Goal: Navigation & Orientation: Find specific page/section

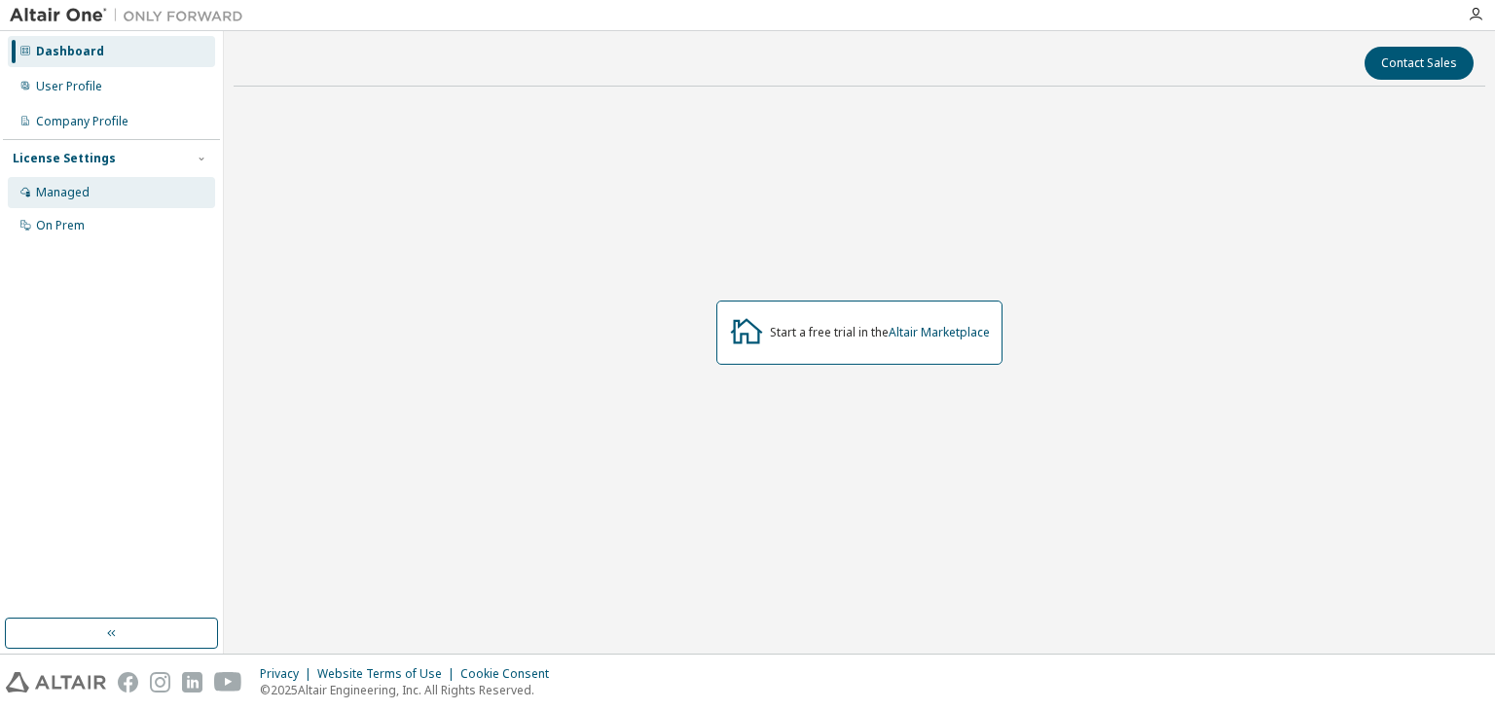
click at [115, 192] on div "Managed" at bounding box center [111, 192] width 207 height 31
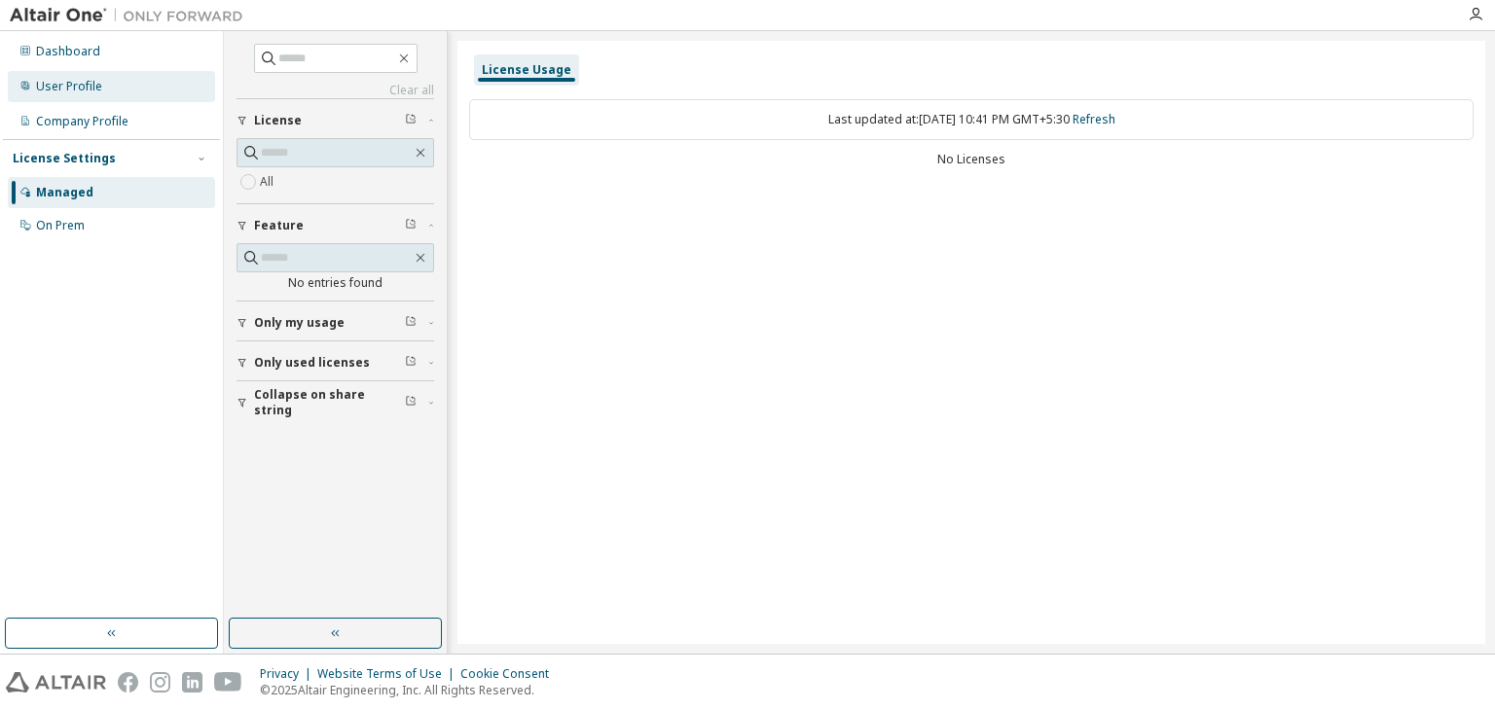
click at [103, 78] on div "User Profile" at bounding box center [111, 86] width 207 height 31
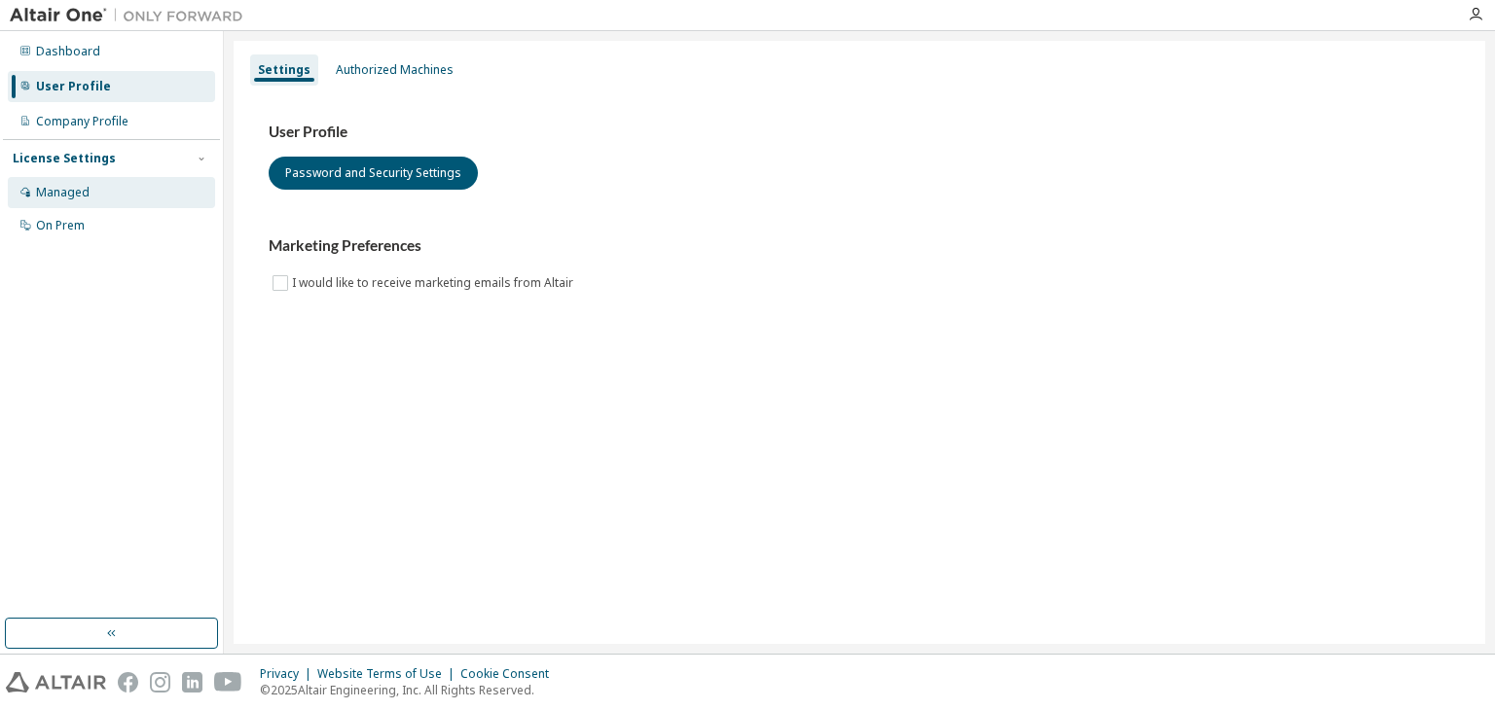
click at [92, 203] on div "Managed" at bounding box center [111, 192] width 207 height 31
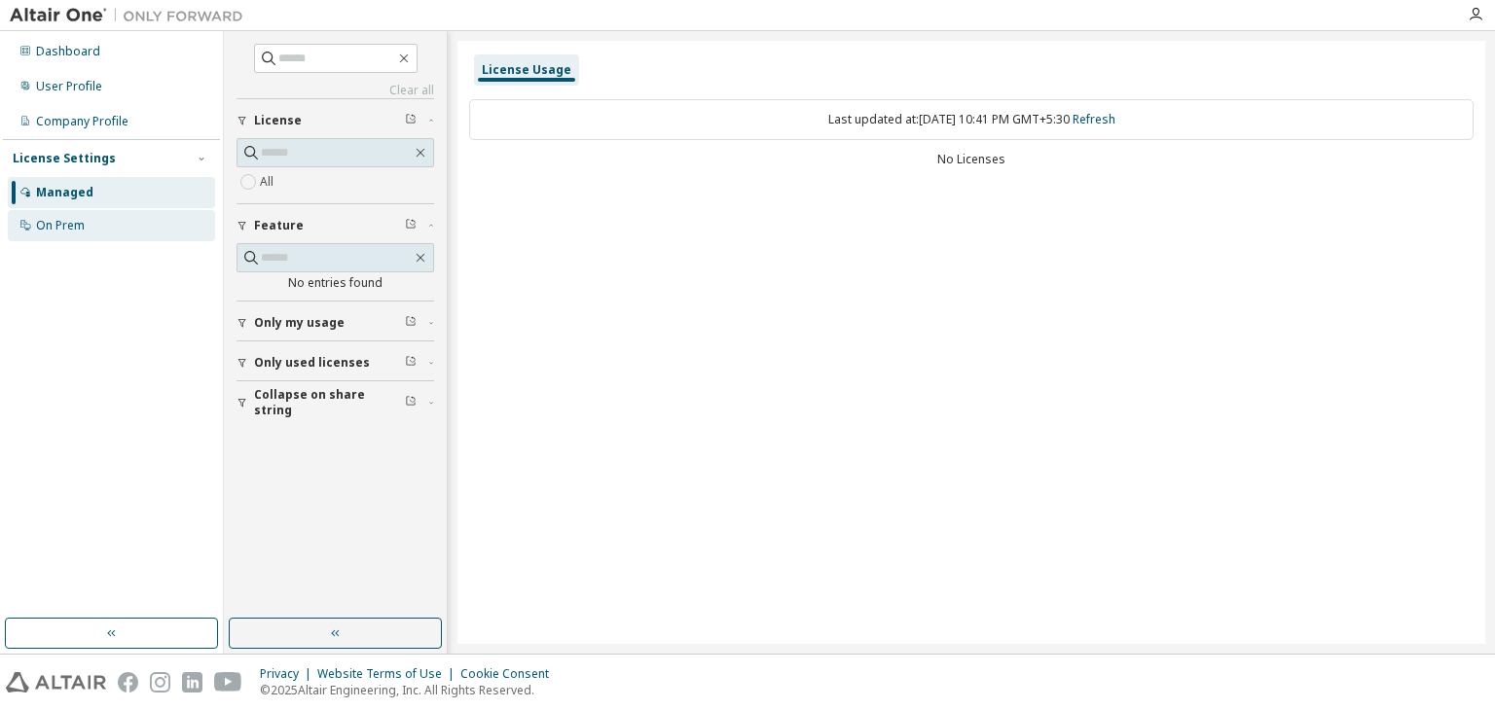
click at [99, 237] on div "On Prem" at bounding box center [111, 225] width 207 height 31
